Goal: Task Accomplishment & Management: Use online tool/utility

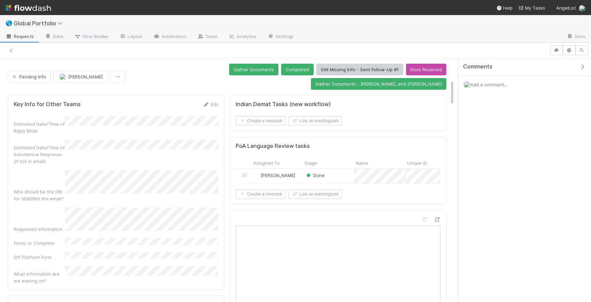
scroll to position [196, 0]
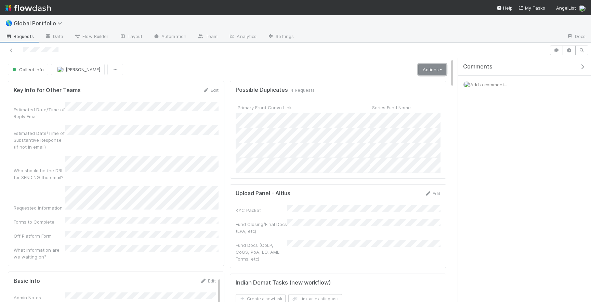
click at [421, 71] on link "Actions" at bounding box center [433, 70] width 28 height 12
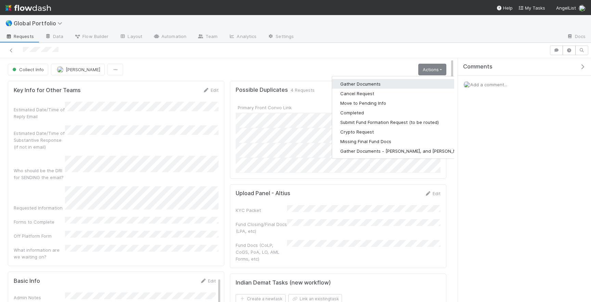
click at [372, 86] on button "Gather Documents" at bounding box center [403, 84] width 143 height 10
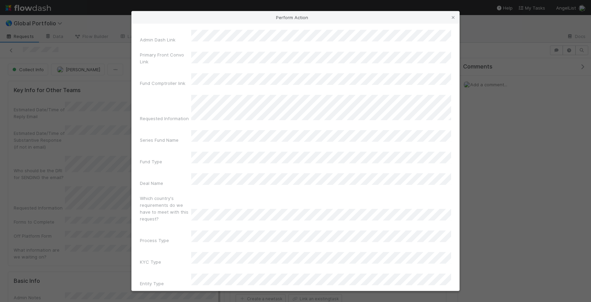
scroll to position [22, 0]
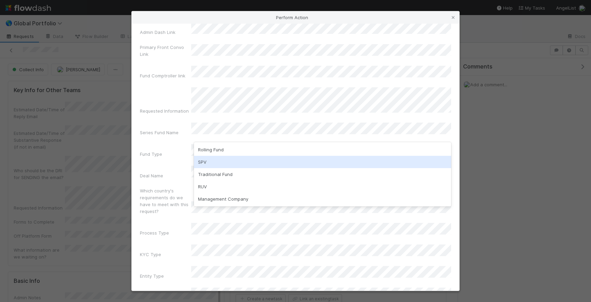
click at [227, 160] on div "SPV" at bounding box center [322, 162] width 257 height 12
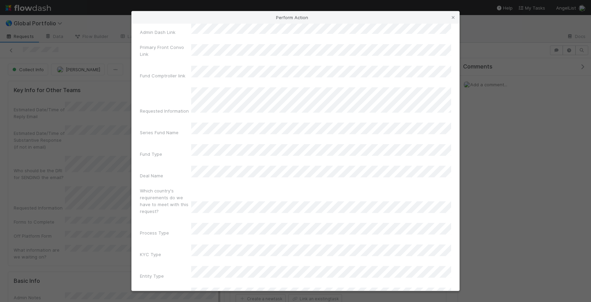
scroll to position [22, 0]
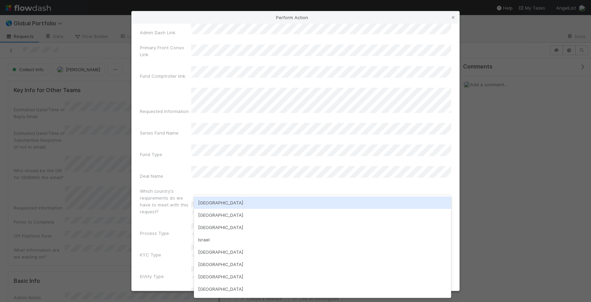
click at [218, 203] on div "USA" at bounding box center [322, 202] width 257 height 12
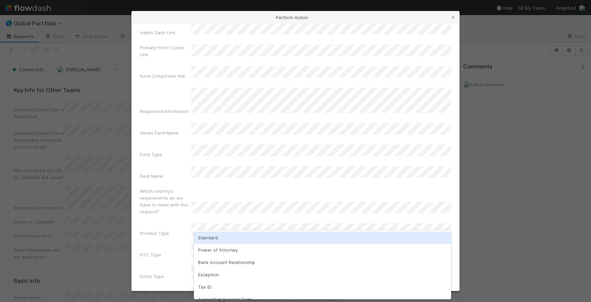
click at [213, 238] on div "Standard" at bounding box center [322, 237] width 257 height 12
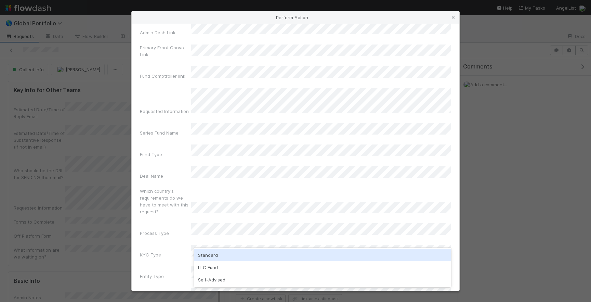
click at [212, 253] on div "Standard" at bounding box center [322, 255] width 257 height 12
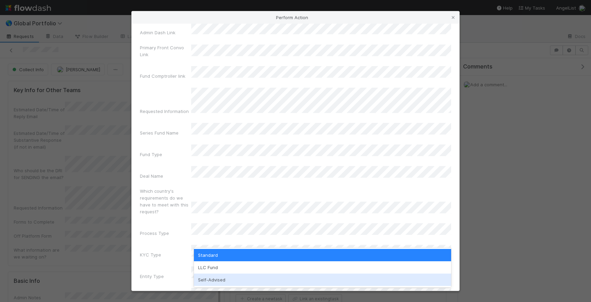
click at [212, 281] on div "Self-Advised" at bounding box center [322, 279] width 257 height 12
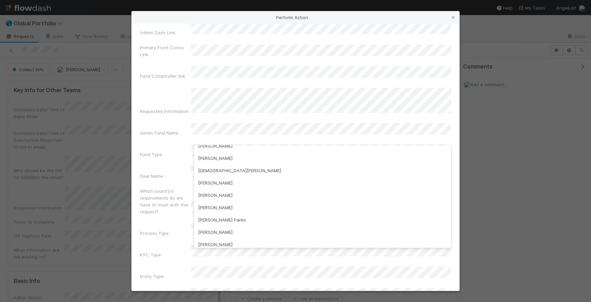
scroll to position [0, 0]
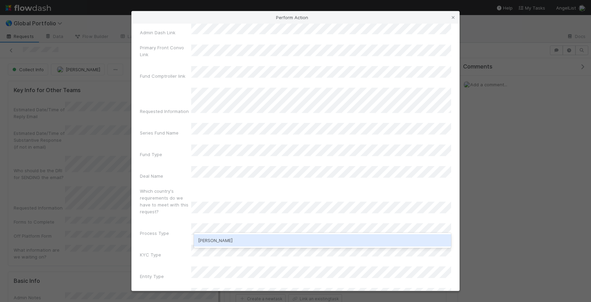
click at [230, 233] on div "Amy Saks" at bounding box center [322, 240] width 257 height 15
click at [227, 239] on div "Amy Saks" at bounding box center [322, 240] width 257 height 12
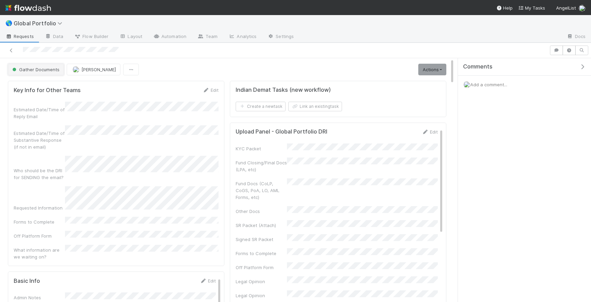
click at [43, 71] on span "Gather Documents" at bounding box center [35, 69] width 49 height 5
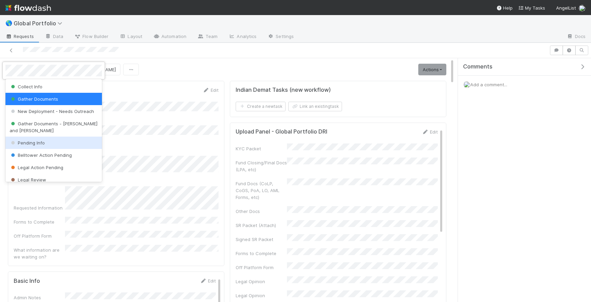
click at [37, 140] on span "Pending Info" at bounding box center [27, 142] width 35 height 5
